Goal: Check status: Check status

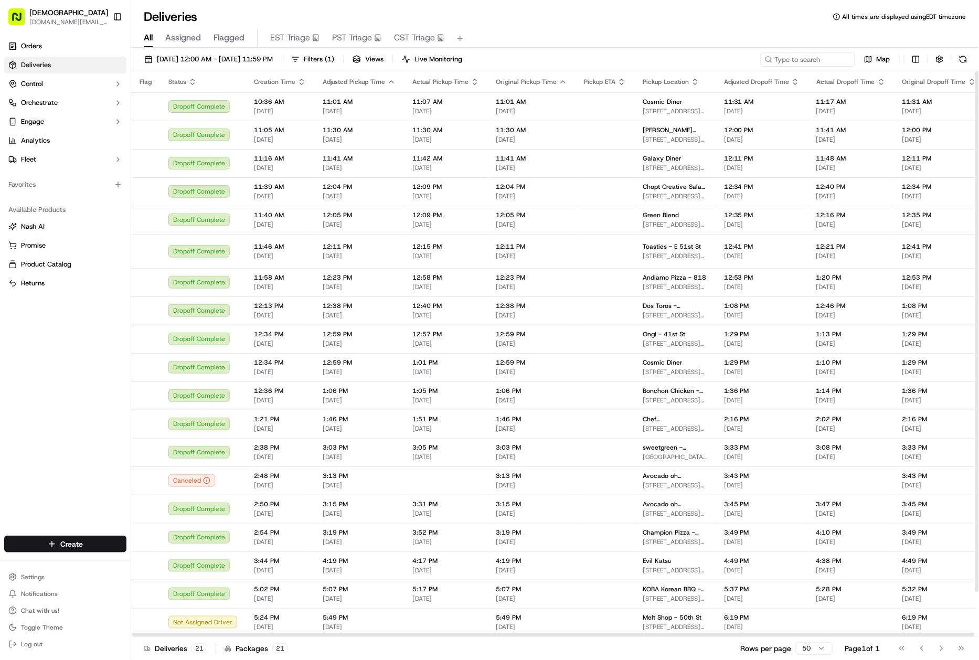
click at [188, 78] on icon "button" at bounding box center [192, 82] width 8 height 8
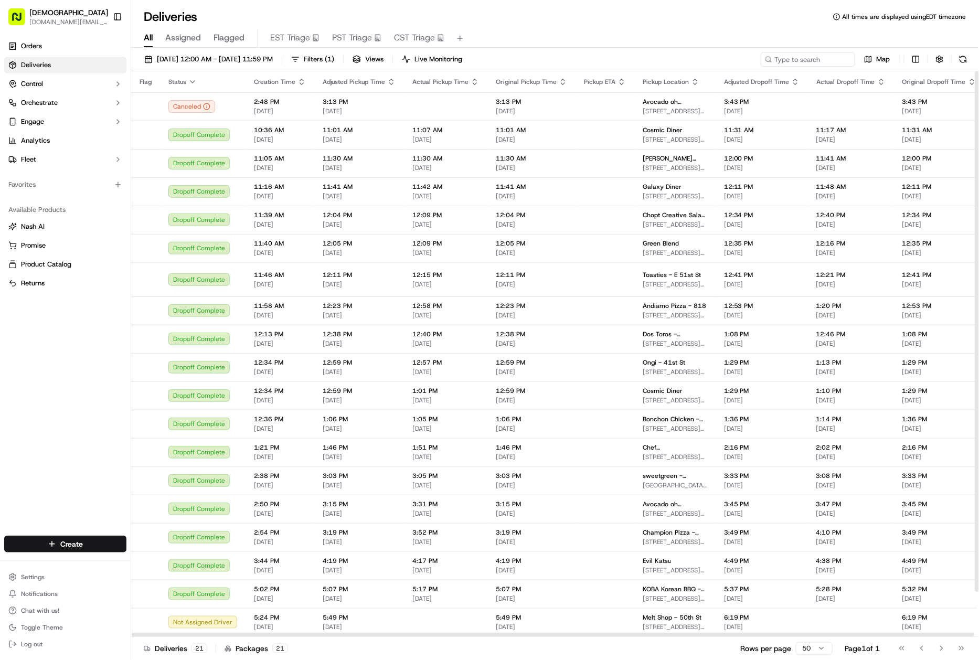
click at [193, 82] on icon "button" at bounding box center [192, 82] width 8 height 8
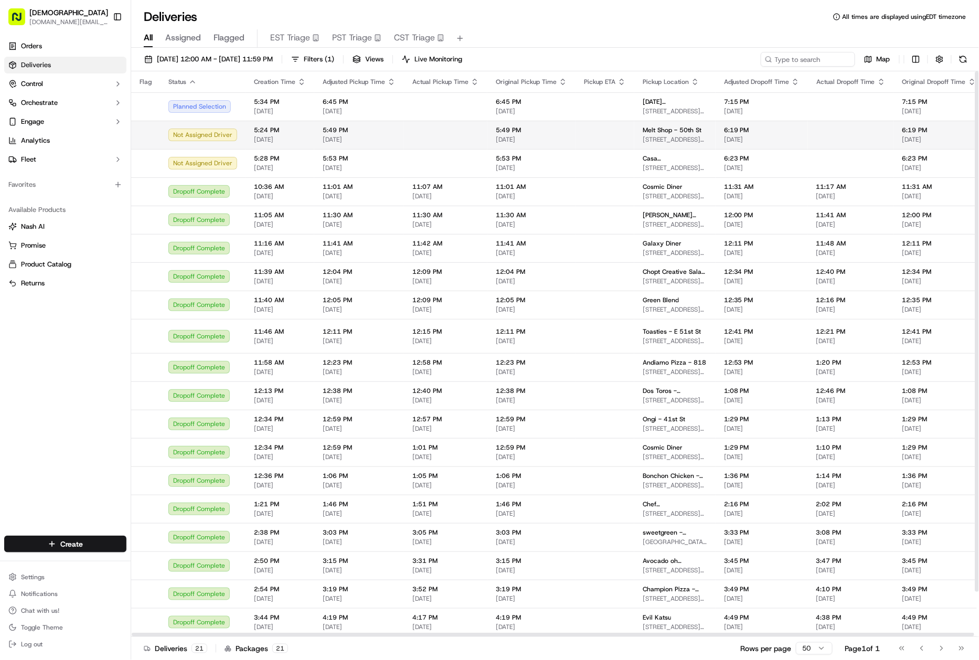
click at [678, 139] on span "135 W 50th St, New York, NY 10020, USA" at bounding box center [674, 139] width 65 height 8
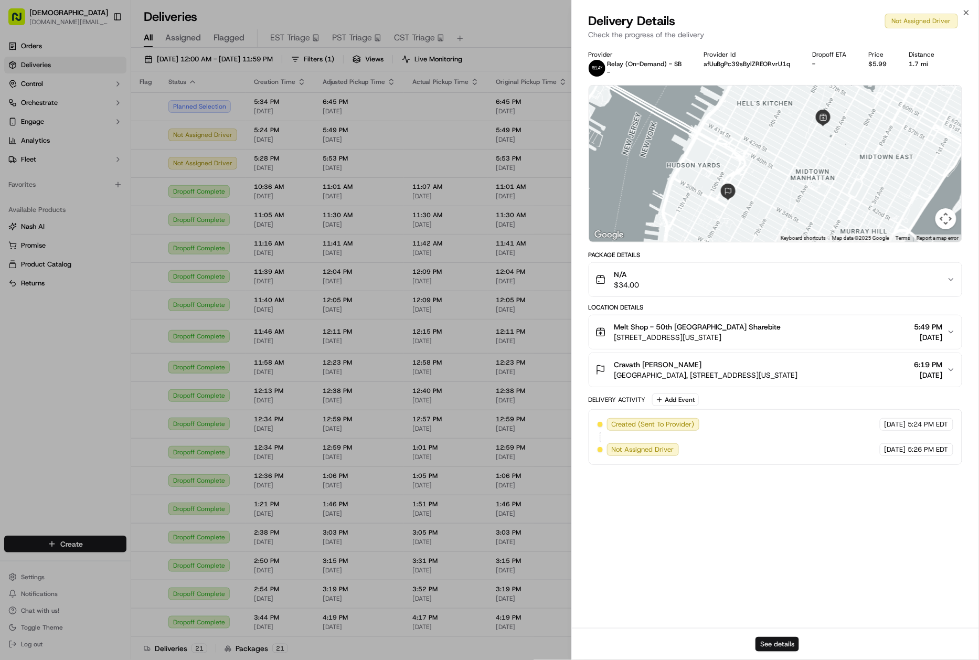
click at [780, 648] on button "See details" at bounding box center [777, 644] width 44 height 15
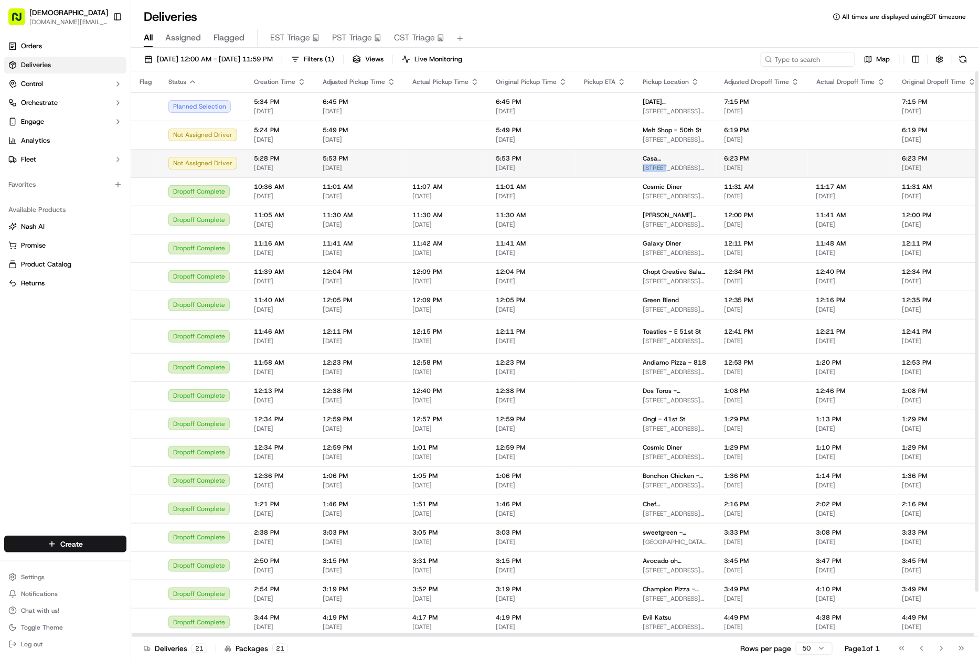
click at [665, 162] on div "Casa Louie 455 W 37th St, 455 W 37th St, New York, NY 10018, USA" at bounding box center [674, 163] width 65 height 18
click at [684, 164] on span "455 W 37th St, 455 W 37th St, New York, NY 10018, USA" at bounding box center [674, 168] width 65 height 8
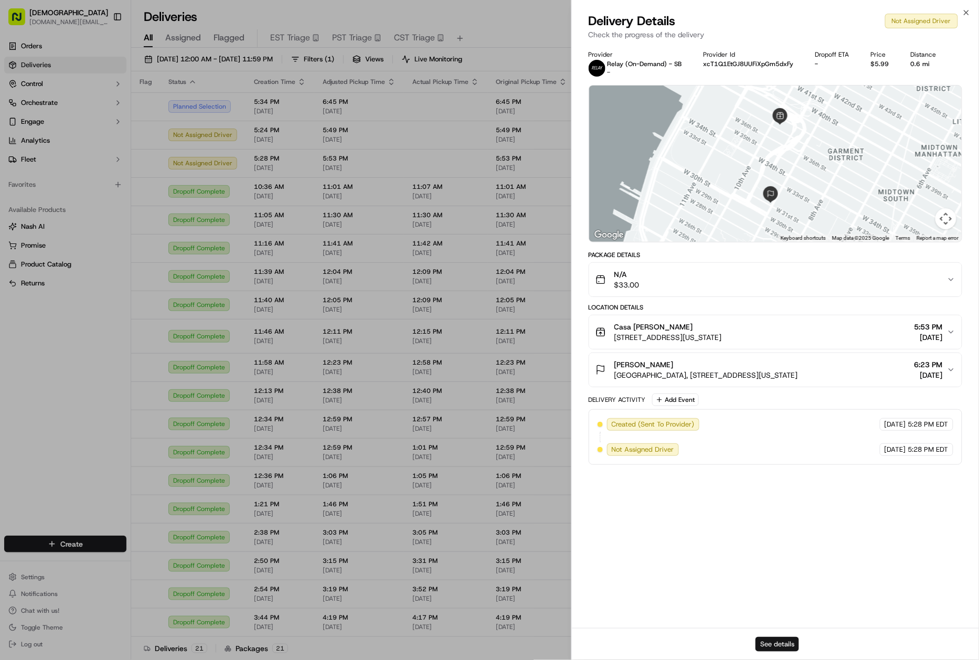
click at [773, 638] on button "See details" at bounding box center [777, 644] width 44 height 15
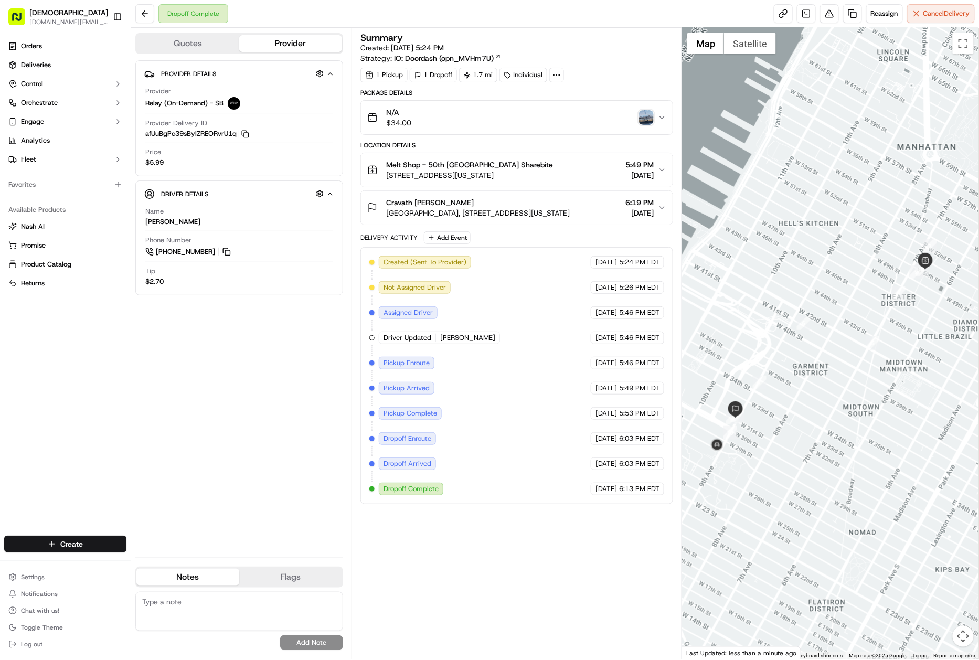
click at [651, 121] on img "button" at bounding box center [646, 117] width 15 height 15
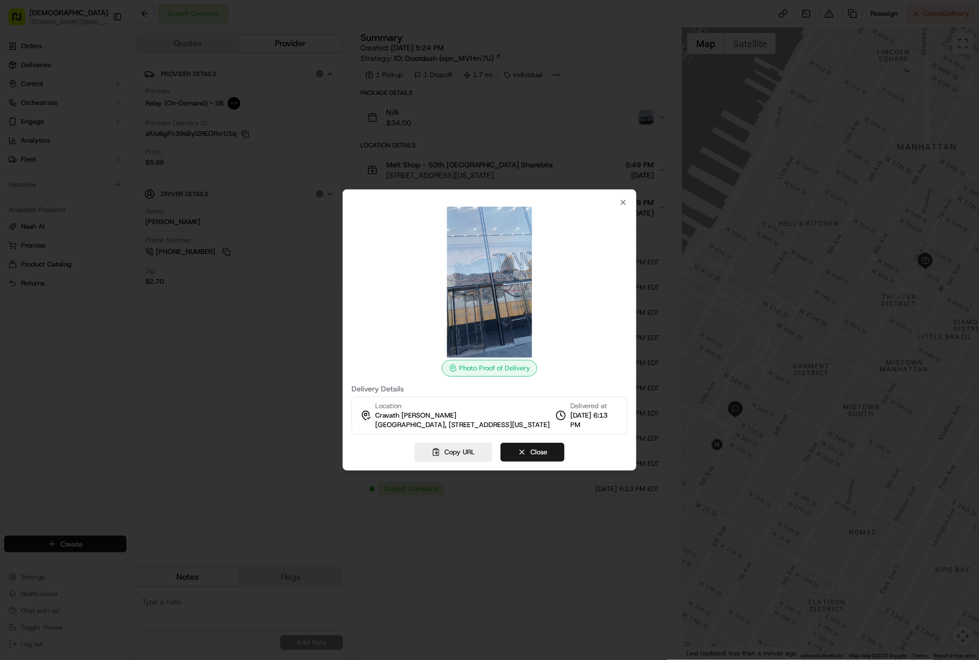
click at [485, 277] on img at bounding box center [489, 282] width 151 height 151
click at [470, 290] on img at bounding box center [489, 282] width 151 height 151
click at [529, 458] on button "Close" at bounding box center [532, 452] width 64 height 19
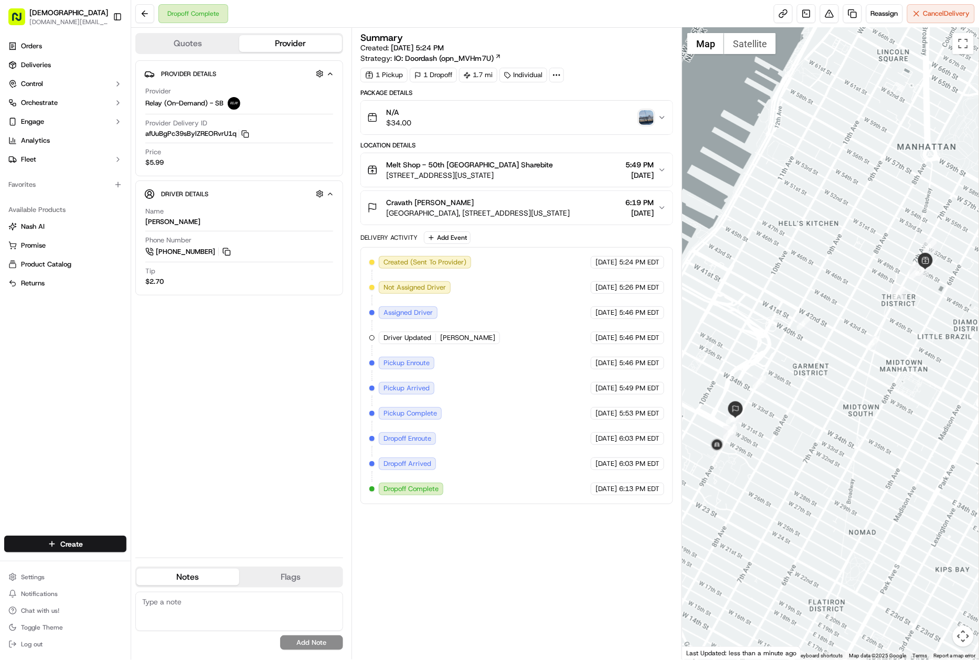
click at [642, 120] on img "button" at bounding box center [646, 117] width 15 height 15
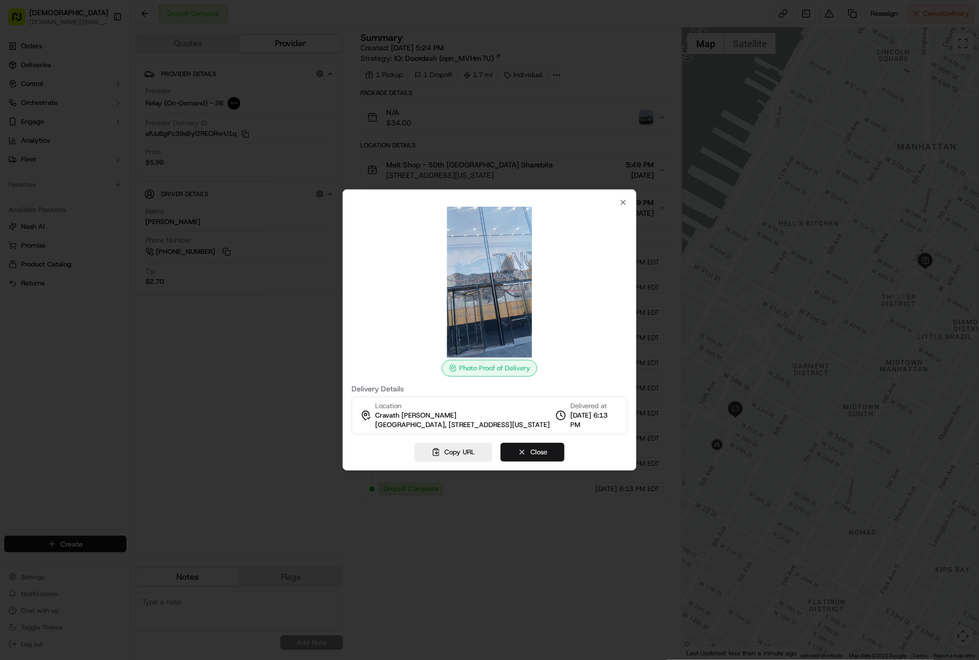
click at [533, 462] on button "Close" at bounding box center [532, 452] width 64 height 19
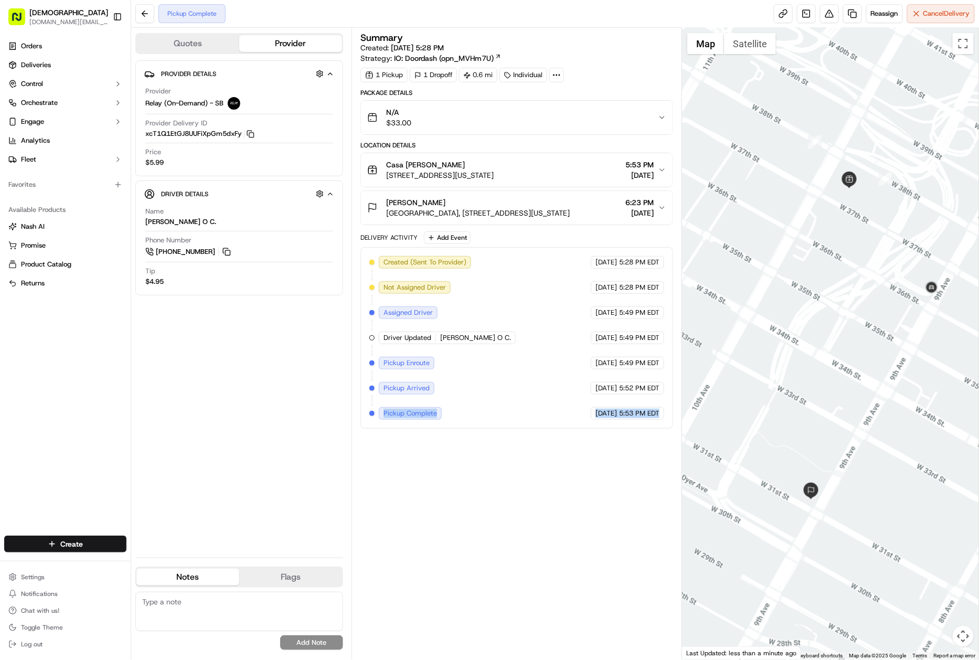
copy div "Pickup Complete Relay (On-Demand) - SB 09/20/2025 5:53 PM EDT"
drag, startPoint x: 380, startPoint y: 414, endPoint x: 659, endPoint y: 416, distance: 278.5
click at [659, 416] on div "Created (Sent To Provider) Relay (On-Demand) - SB 09/20/2025 5:28 PM EDT Not As…" at bounding box center [516, 338] width 295 height 164
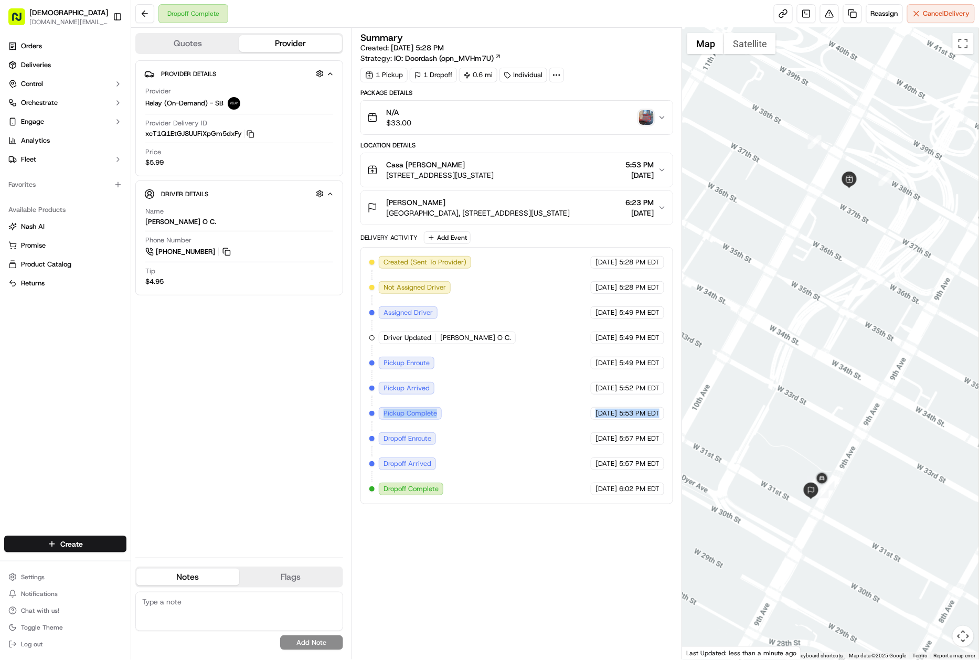
click at [652, 122] on img "button" at bounding box center [646, 117] width 15 height 15
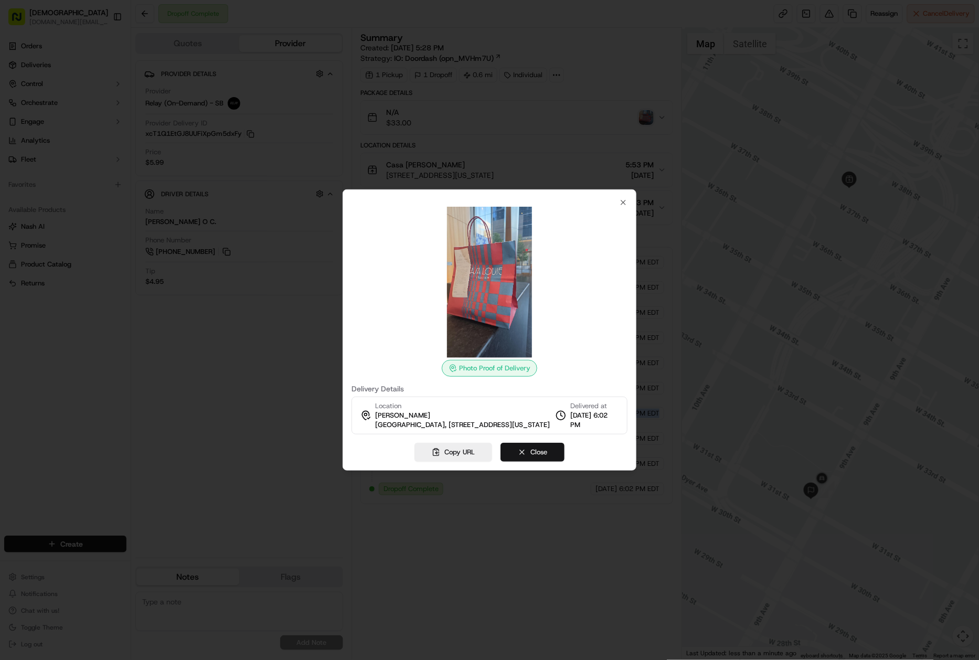
click at [540, 460] on button "Close" at bounding box center [532, 452] width 64 height 19
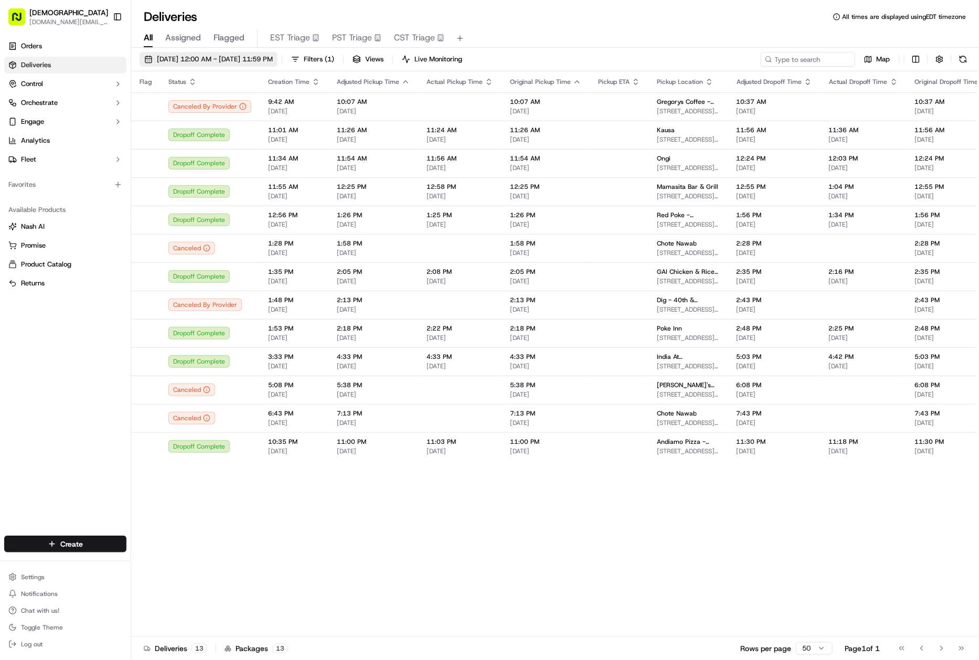
click at [221, 62] on span "09/02/2023 12:00 AM - 09/02/2023 11:59 PM" at bounding box center [215, 59] width 116 height 9
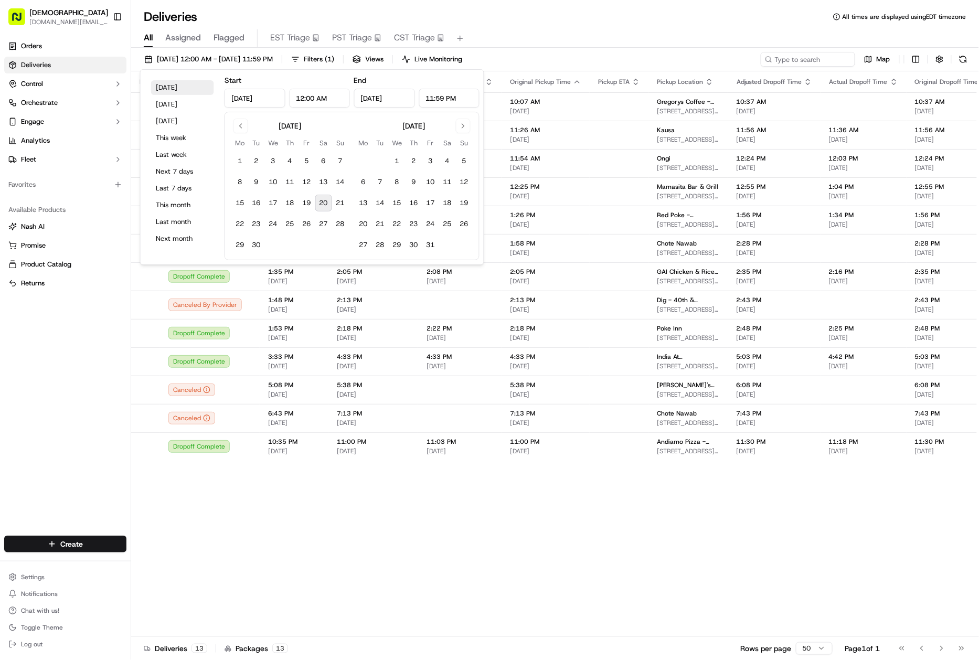
click at [169, 84] on button "Today" at bounding box center [182, 87] width 63 height 15
type input "Sep 20, 2025"
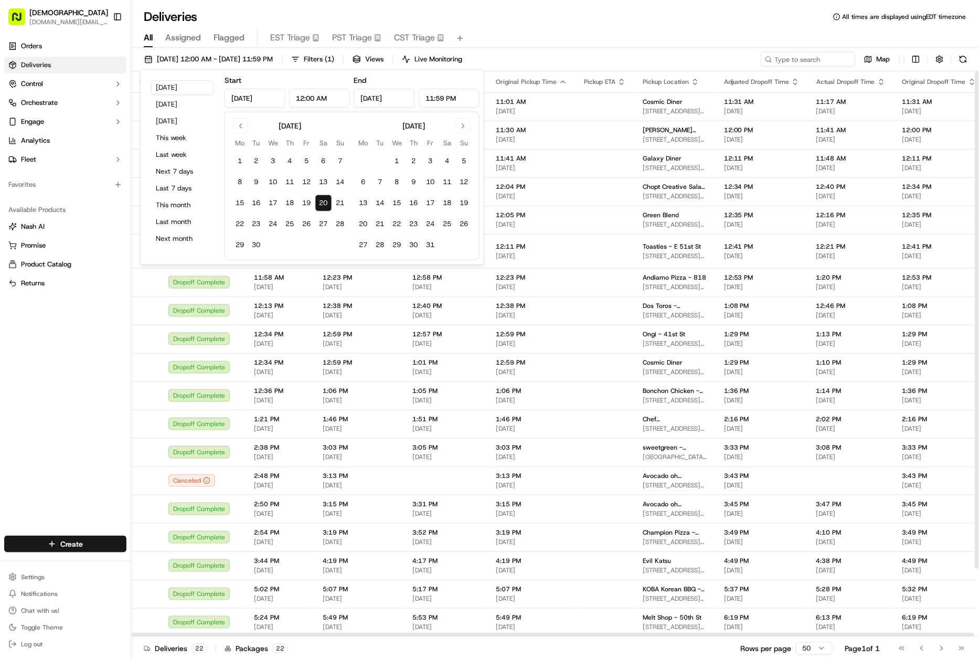
click at [69, 379] on div "Orders Deliveries Control Orchestrate Engage Analytics Fleet Favorites Availabl…" at bounding box center [65, 280] width 131 height 493
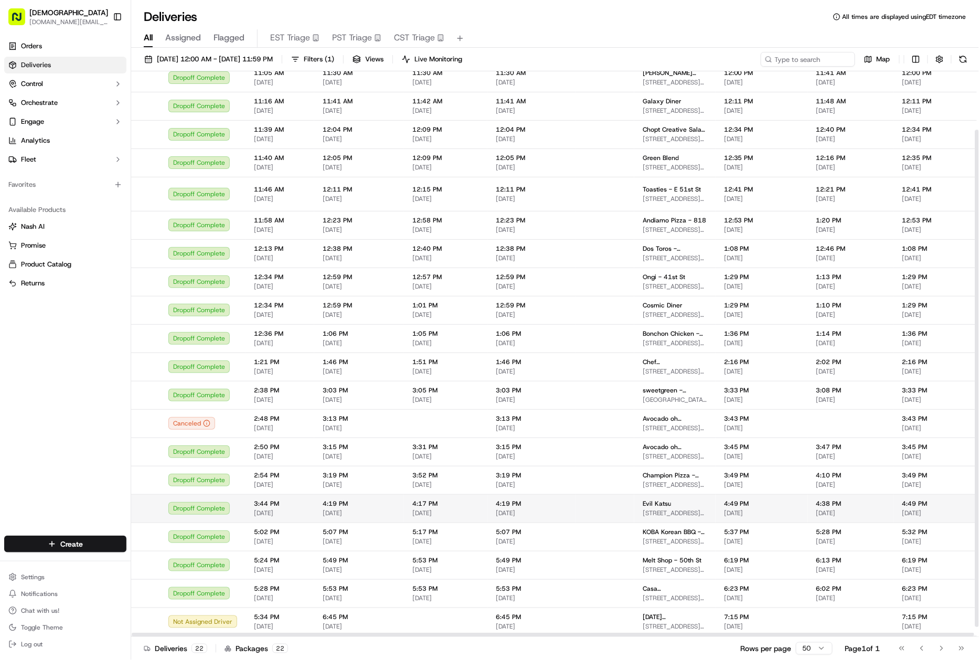
scroll to position [78, 0]
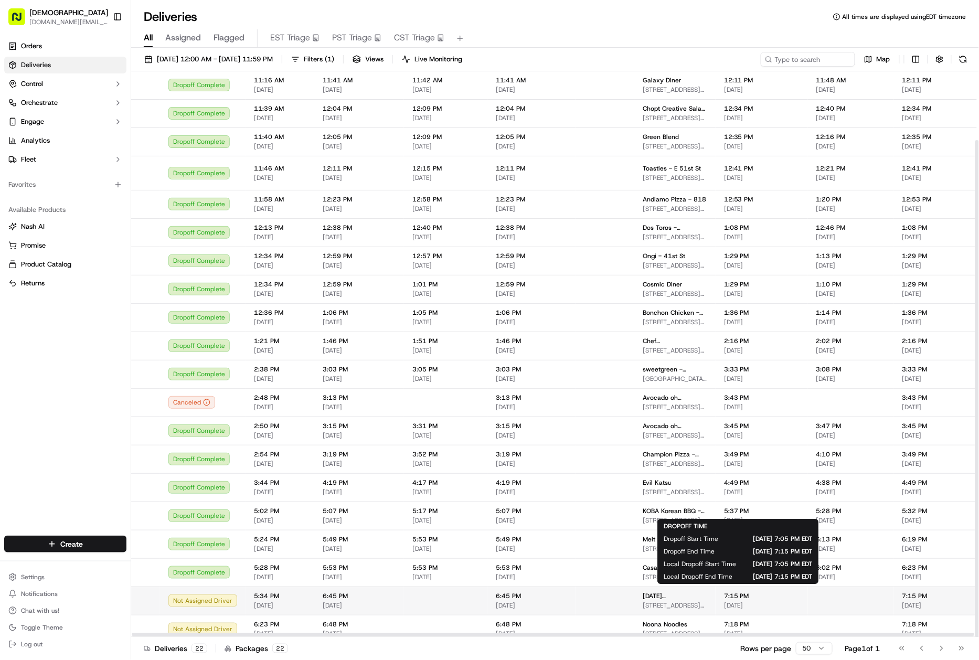
click at [769, 601] on span "[DATE]" at bounding box center [762, 605] width 76 height 8
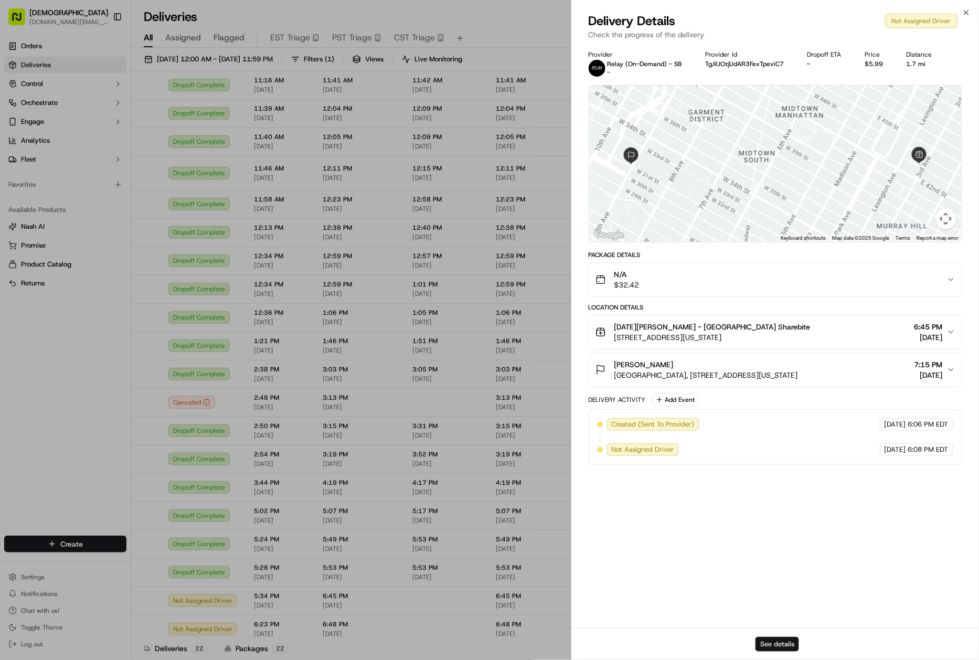
click at [781, 642] on button "See details" at bounding box center [777, 644] width 44 height 15
drag, startPoint x: 401, startPoint y: 628, endPoint x: 477, endPoint y: 618, distance: 76.7
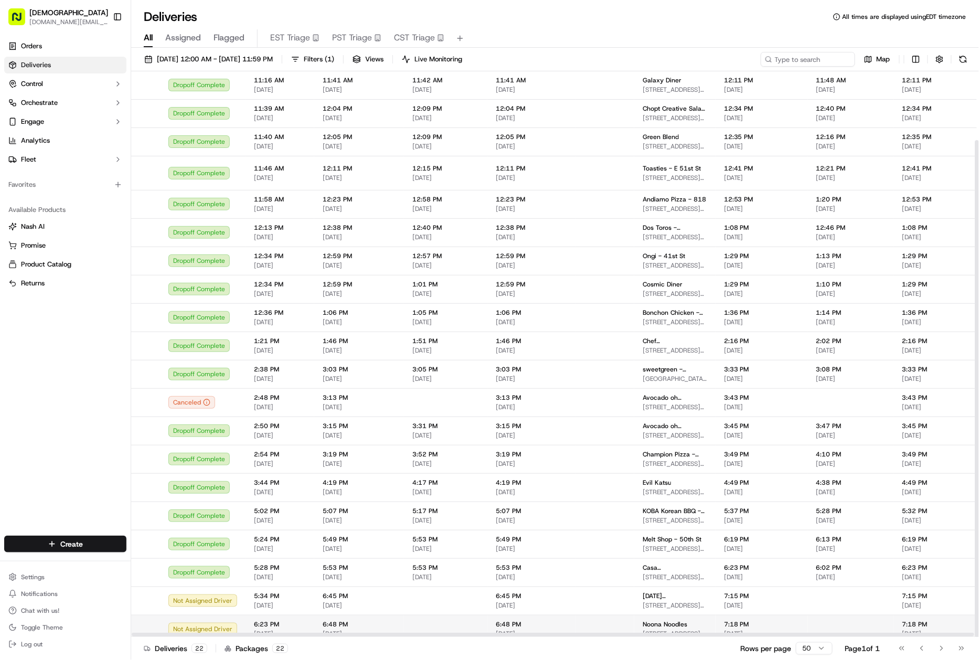
click at [590, 630] on td at bounding box center [604, 629] width 59 height 28
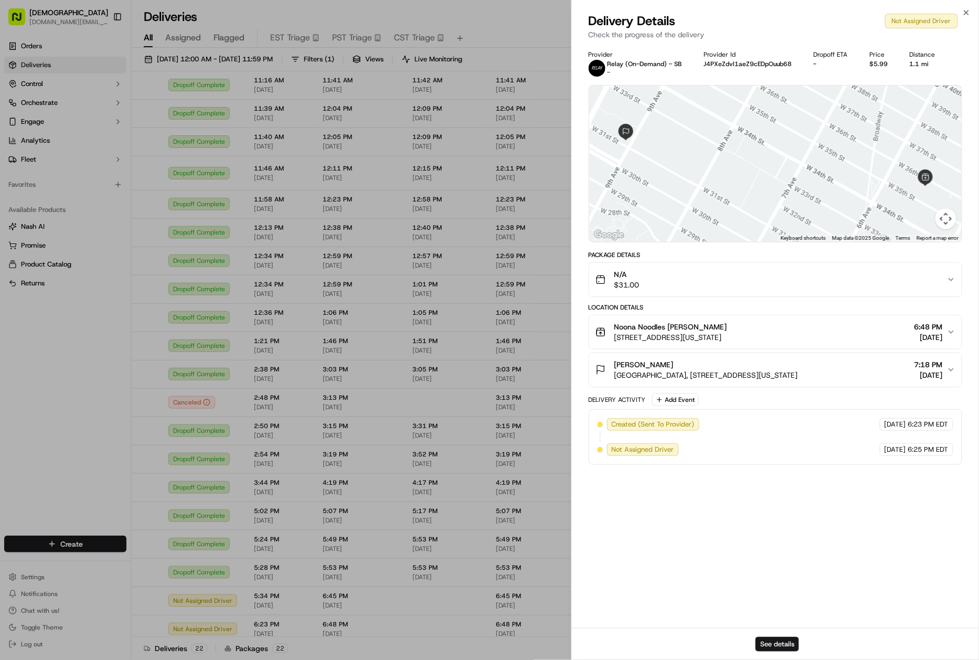
click at [800, 647] on div "See details" at bounding box center [775, 644] width 407 height 32
click at [776, 642] on button "See details" at bounding box center [777, 644] width 44 height 15
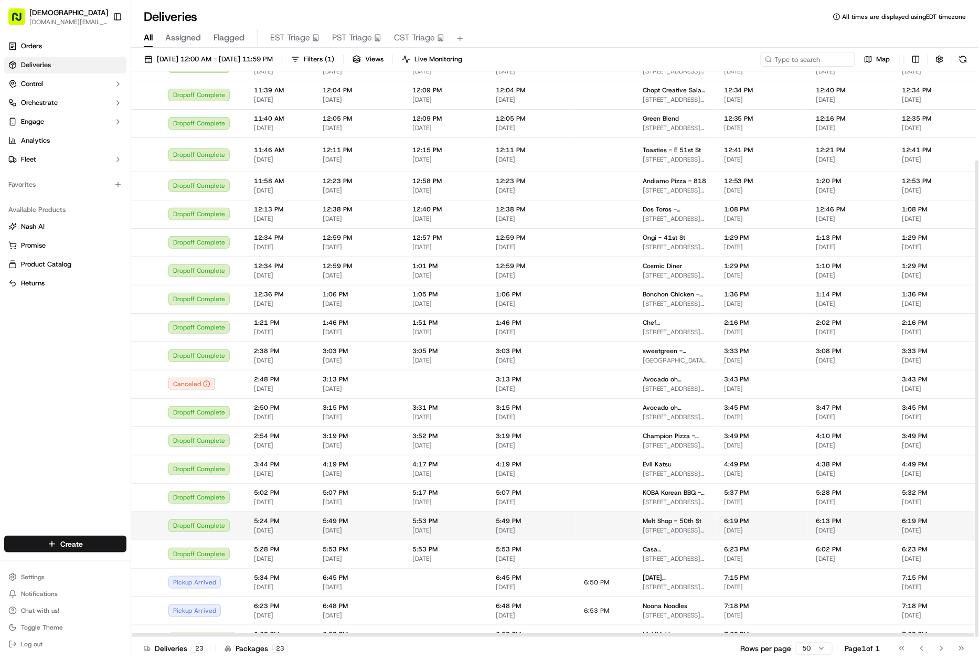
scroll to position [106, 0]
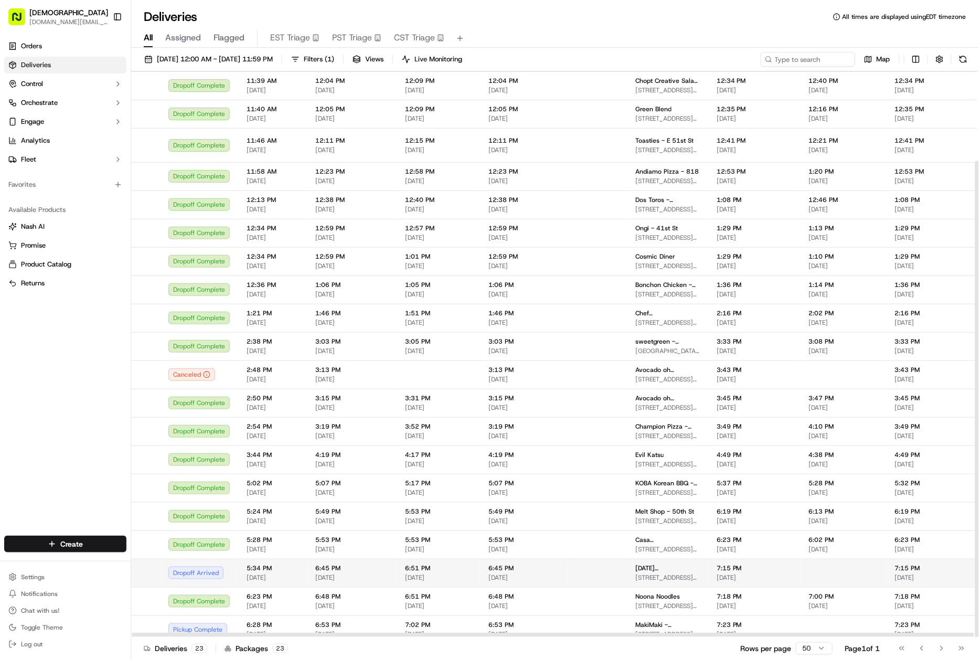
click at [814, 559] on td at bounding box center [843, 573] width 86 height 28
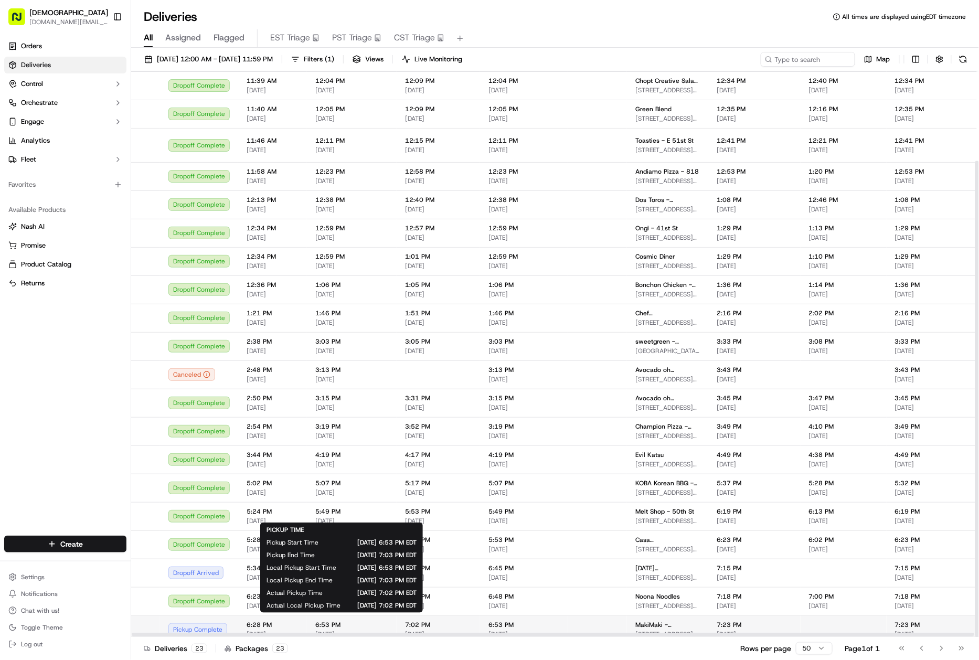
click at [381, 630] on span "[DATE]" at bounding box center [351, 634] width 73 height 8
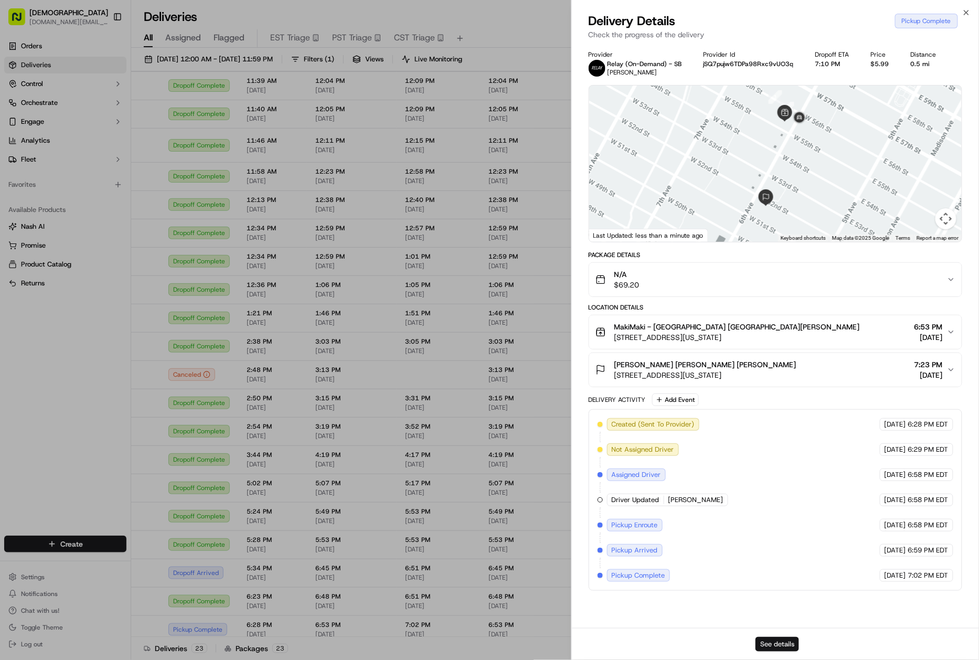
click at [789, 646] on button "See details" at bounding box center [777, 644] width 44 height 15
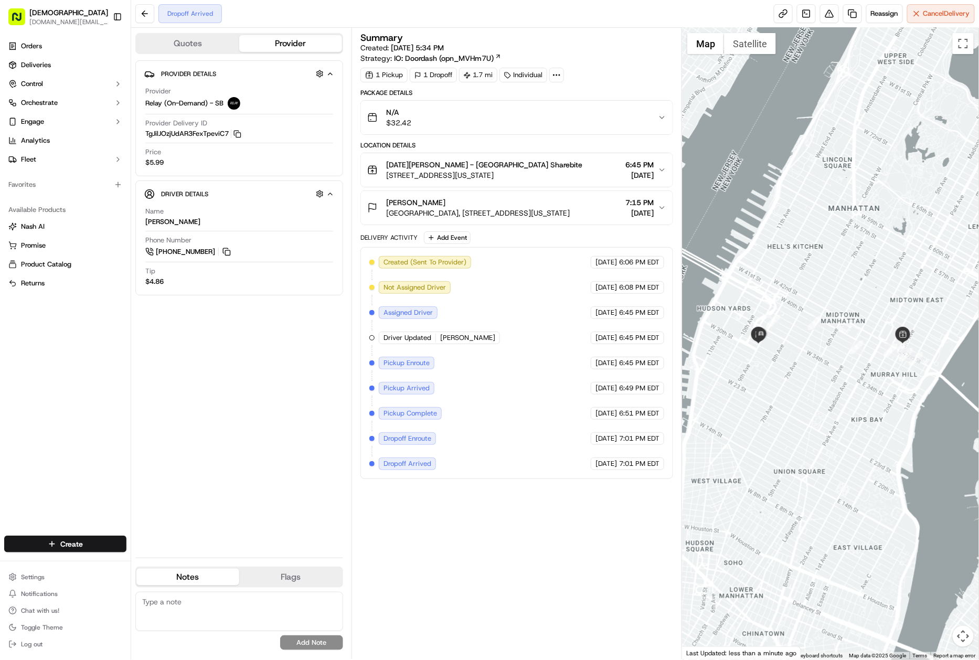
click at [445, 556] on div "Summary Created: 09/20/2025 5:34 PM Strategy: IO: Doordash (opn_MVHm7U) 1 Picku…" at bounding box center [516, 343] width 313 height 621
click at [651, 125] on img "button" at bounding box center [646, 117] width 15 height 15
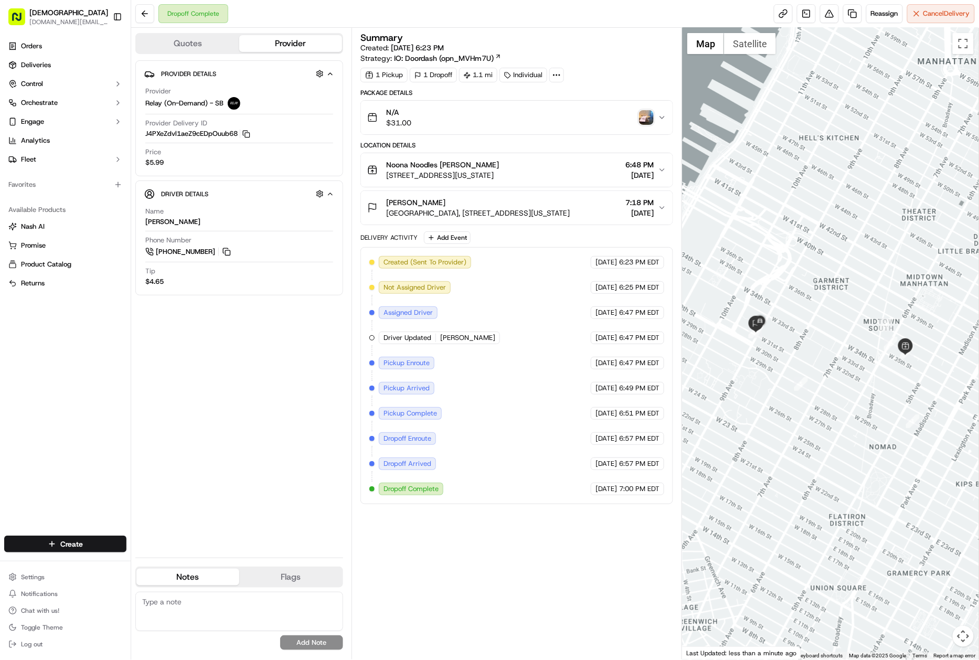
click at [648, 127] on div "N/A $31.00" at bounding box center [512, 117] width 291 height 21
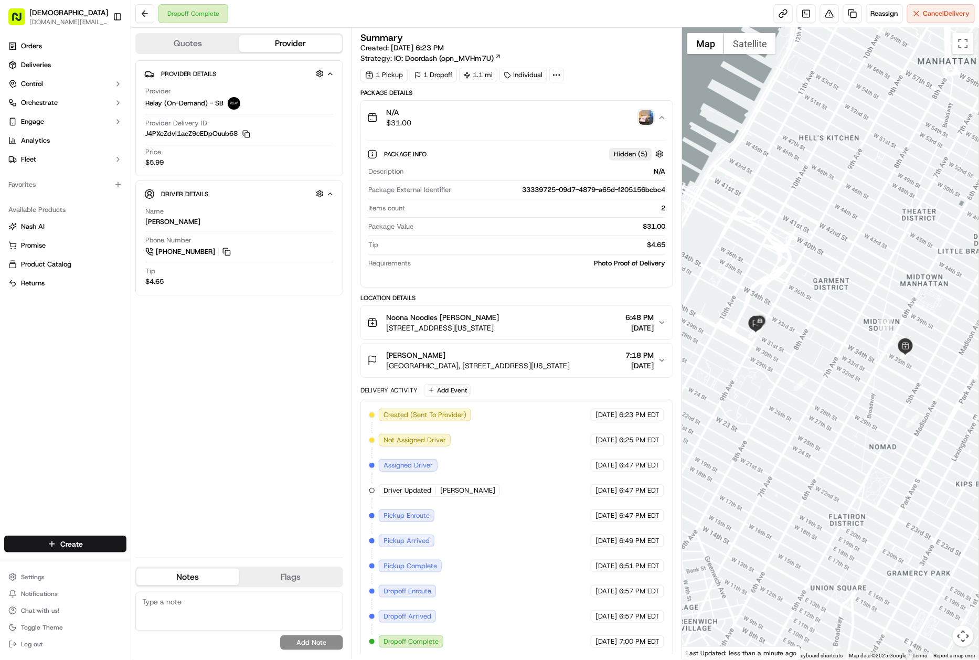
click at [645, 120] on img "button" at bounding box center [646, 117] width 15 height 15
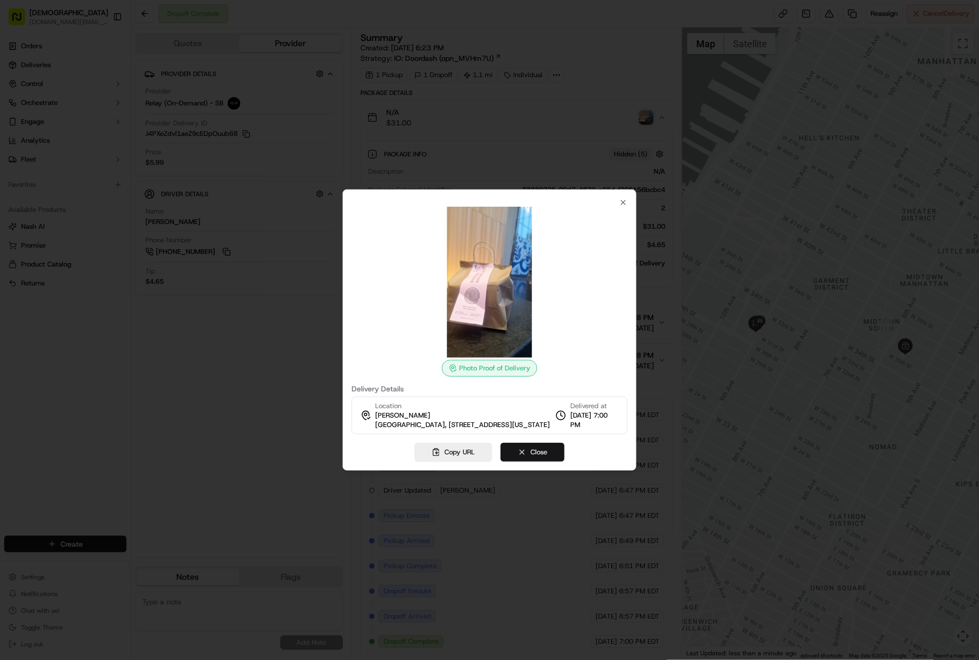
click at [538, 460] on button "Close" at bounding box center [532, 452] width 64 height 19
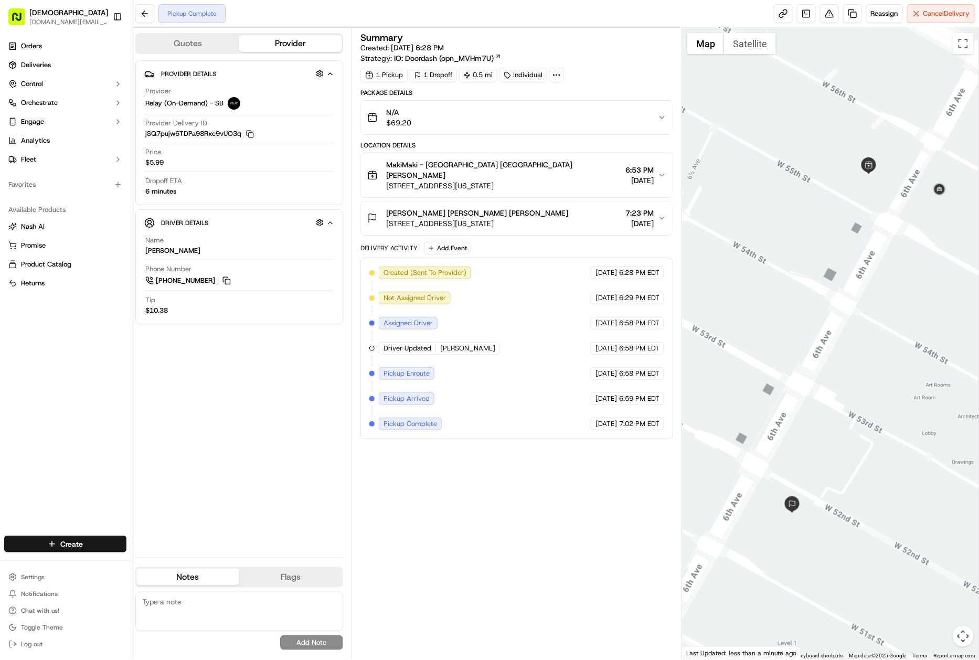
click at [520, 220] on button "[PERSON_NAME] [PERSON_NAME] [PERSON_NAME] [STREET_ADDRESS][US_STATE] 7:23 PM [D…" at bounding box center [517, 218] width 312 height 34
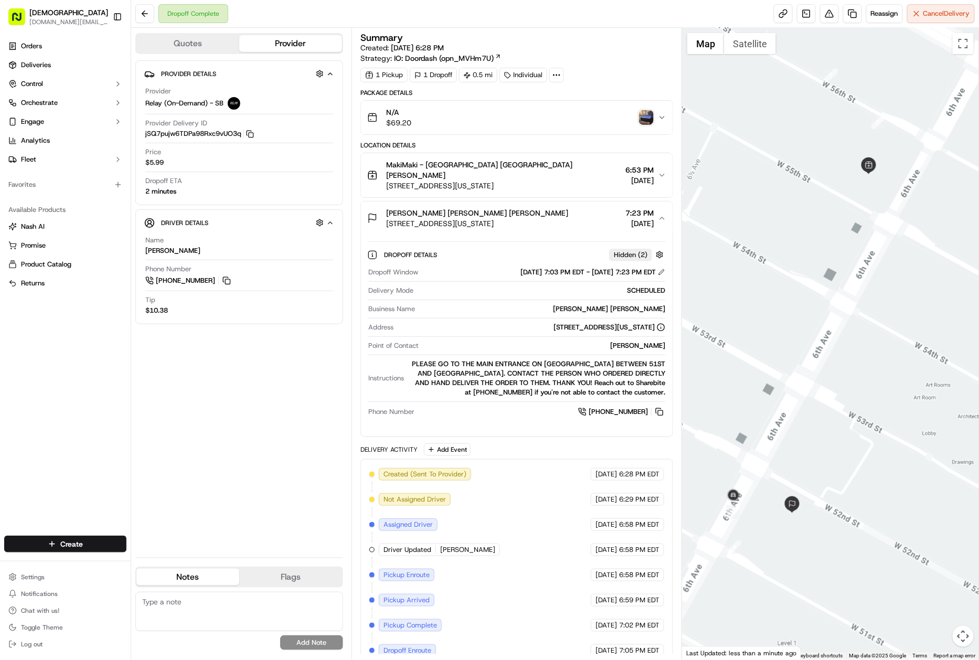
click at [648, 118] on img "button" at bounding box center [646, 117] width 15 height 15
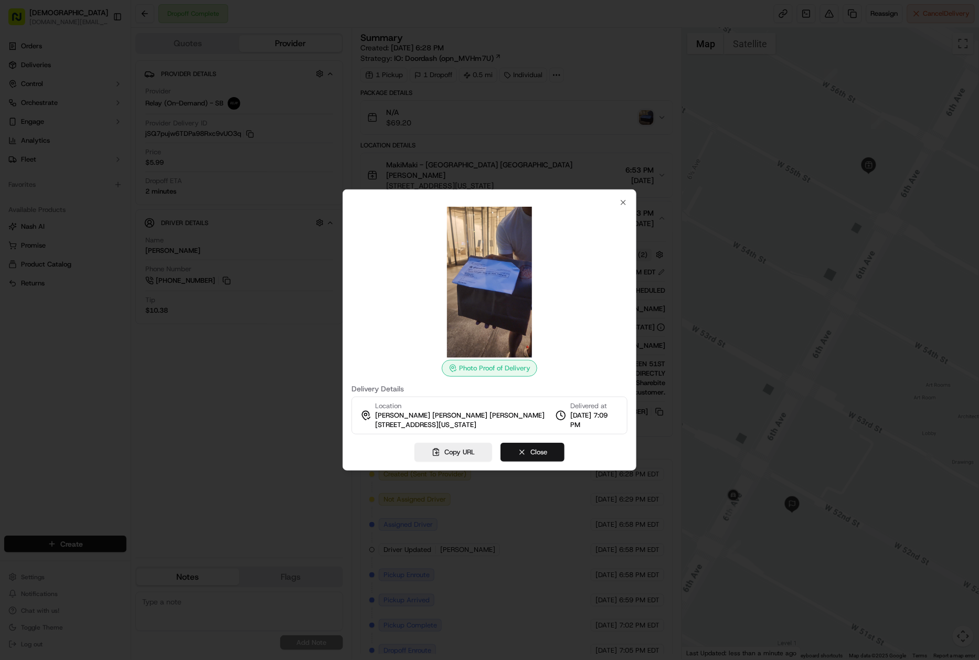
click at [538, 453] on button "Close" at bounding box center [532, 452] width 64 height 19
